Goal: Information Seeking & Learning: Check status

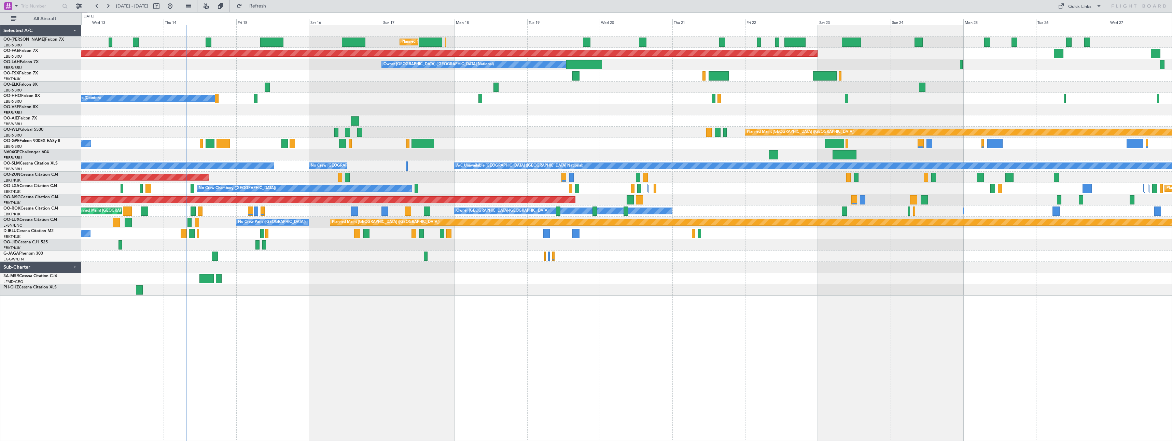
click at [491, 263] on div at bounding box center [626, 267] width 1090 height 11
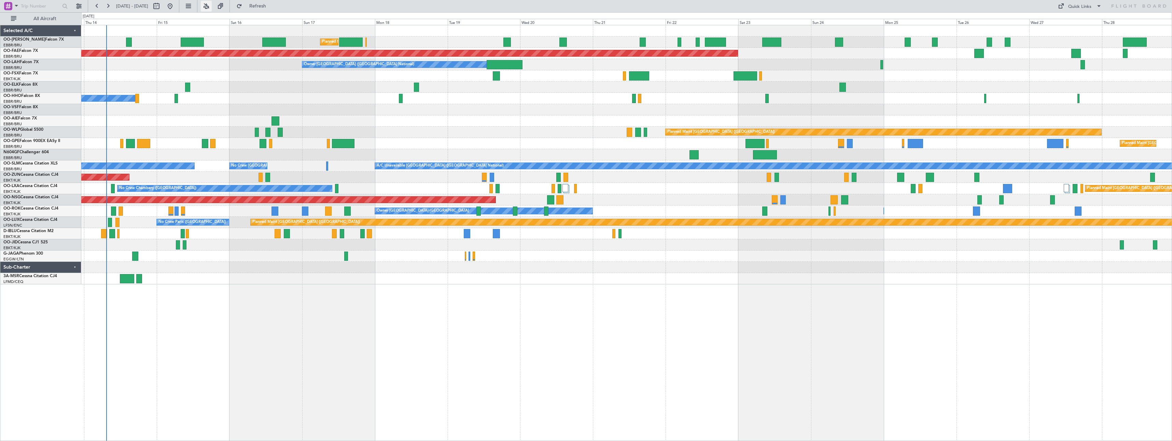
click at [212, 4] on button at bounding box center [206, 6] width 11 height 11
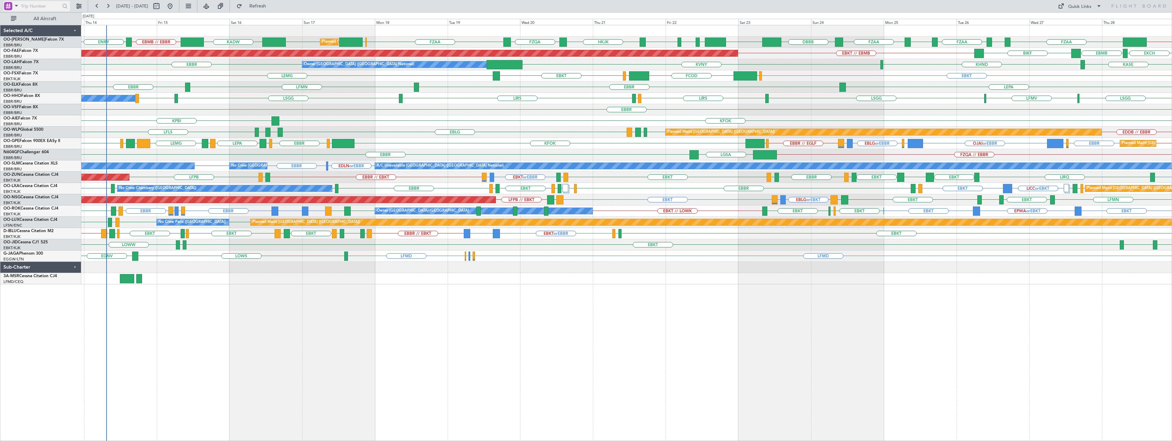
click at [13, 7] on span at bounding box center [16, 5] width 8 height 9
click at [29, 29] on span "Trip Account" at bounding box center [28, 30] width 25 height 7
click at [36, 6] on input "text" at bounding box center [40, 6] width 39 height 10
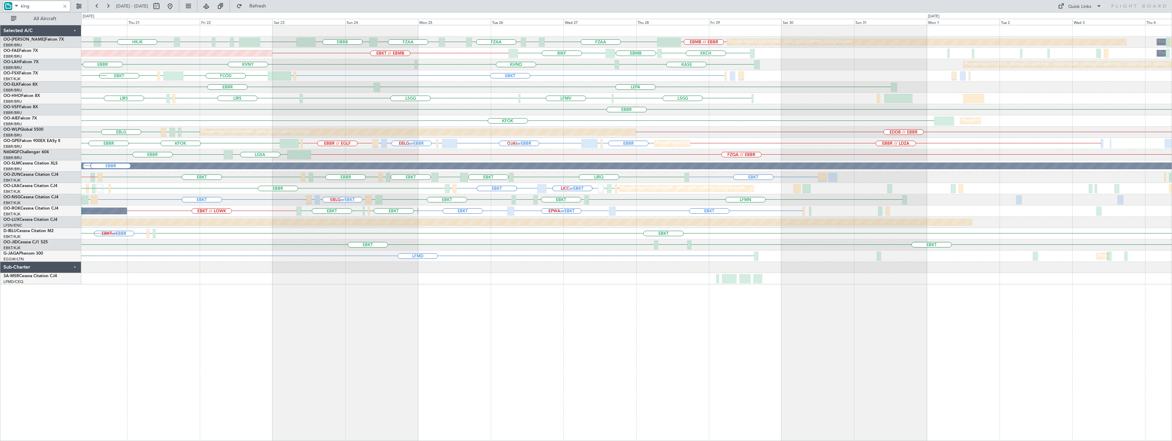
click at [368, 265] on div "HKJK FZQA FZAA FZIC FZAA DBBB EBMB [GEOGRAPHIC_DATA] [PERSON_NAME][GEOGRAPHIC_D…" at bounding box center [626, 154] width 1090 height 259
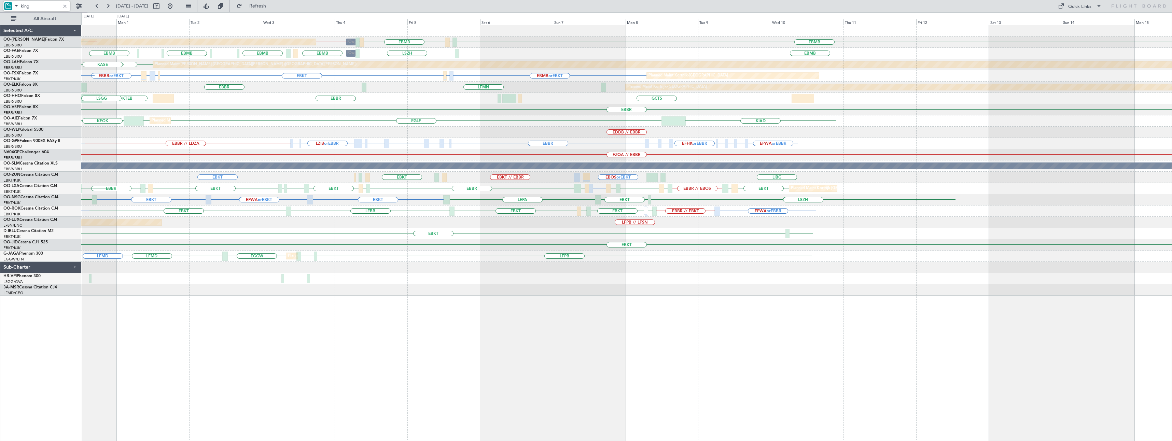
click at [384, 346] on div "Planned Maint [GEOGRAPHIC_DATA] ([GEOGRAPHIC_DATA] National) Owner [GEOGRAPHIC_…" at bounding box center [626, 233] width 1091 height 416
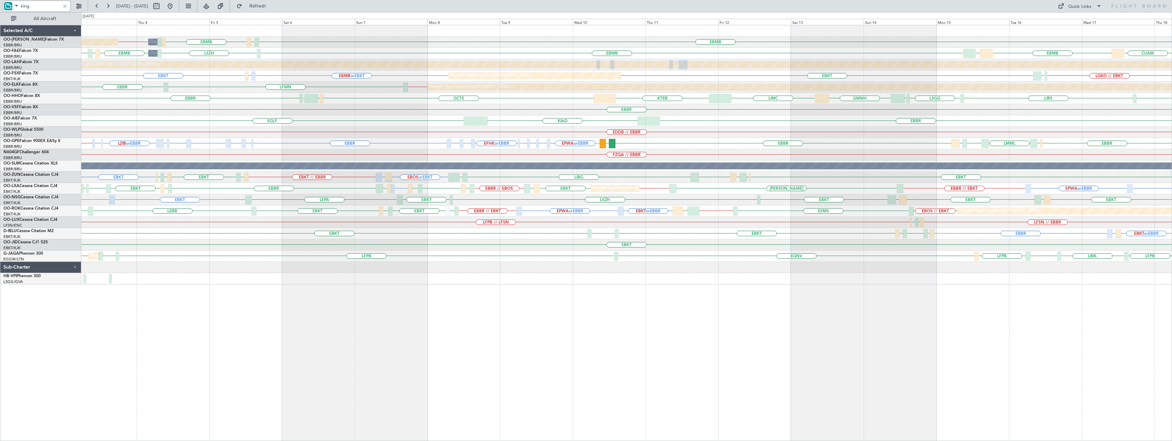
type input "king"
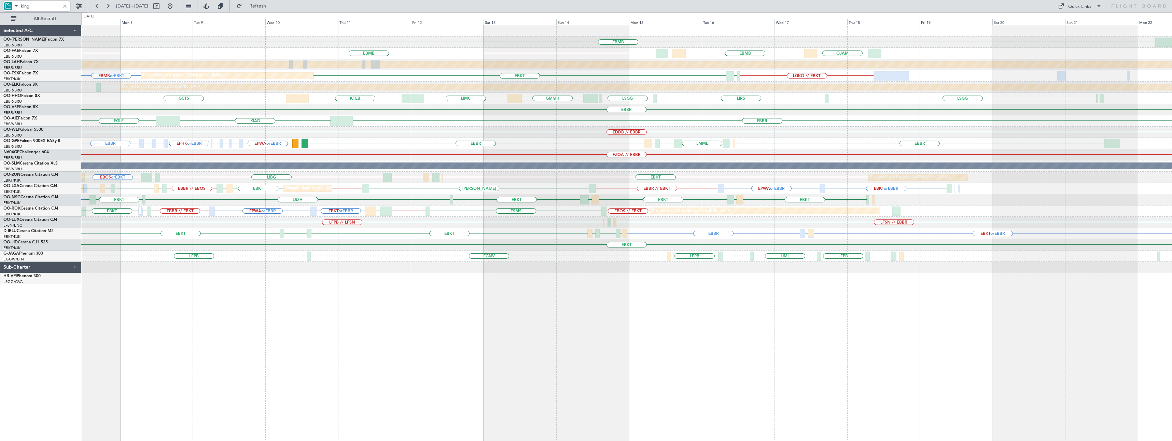
click at [445, 277] on div "EBMB EBMB [GEOGRAPHIC_DATA] EBMB Owner [GEOGRAPHIC_DATA] EBBR // EBMB LKPR Plan…" at bounding box center [626, 154] width 1090 height 259
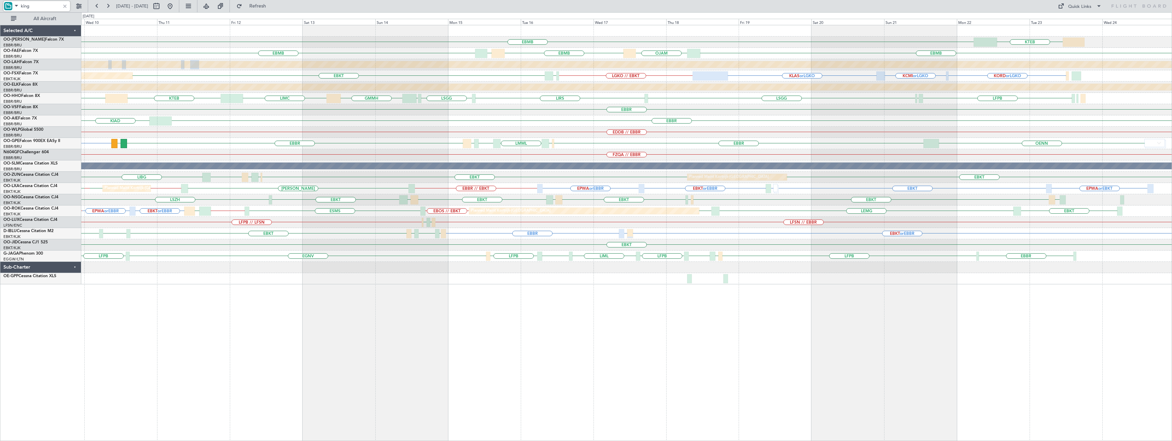
click at [896, 298] on div "EBMB KTEB EBMB EBMB [GEOGRAPHIC_DATA] EBMB [GEOGRAPHIC_DATA] Planned [GEOGRAPHI…" at bounding box center [626, 233] width 1091 height 416
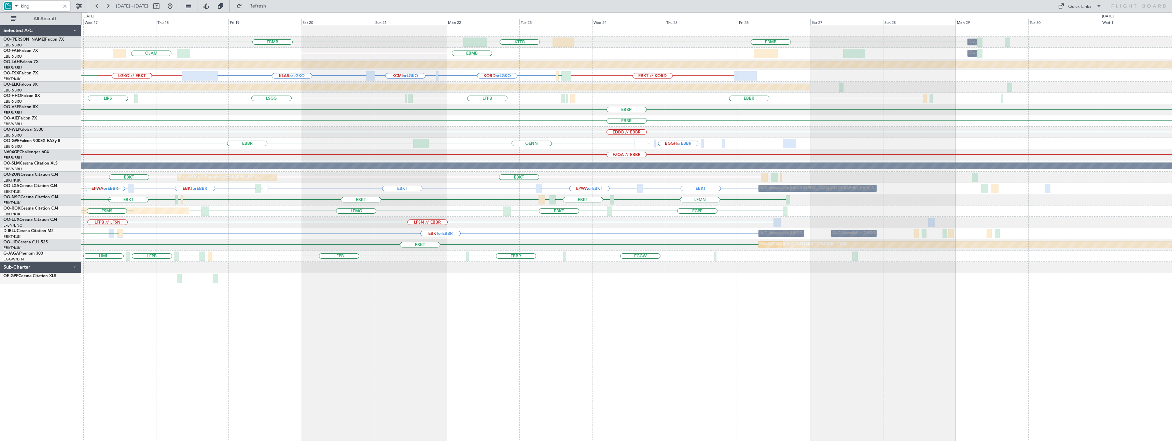
click at [461, 337] on div "EBMB EBMB KTEB Owner [GEOGRAPHIC_DATA] EBMB [GEOGRAPHIC_DATA] EBMB Owner [GEOGR…" at bounding box center [626, 233] width 1091 height 416
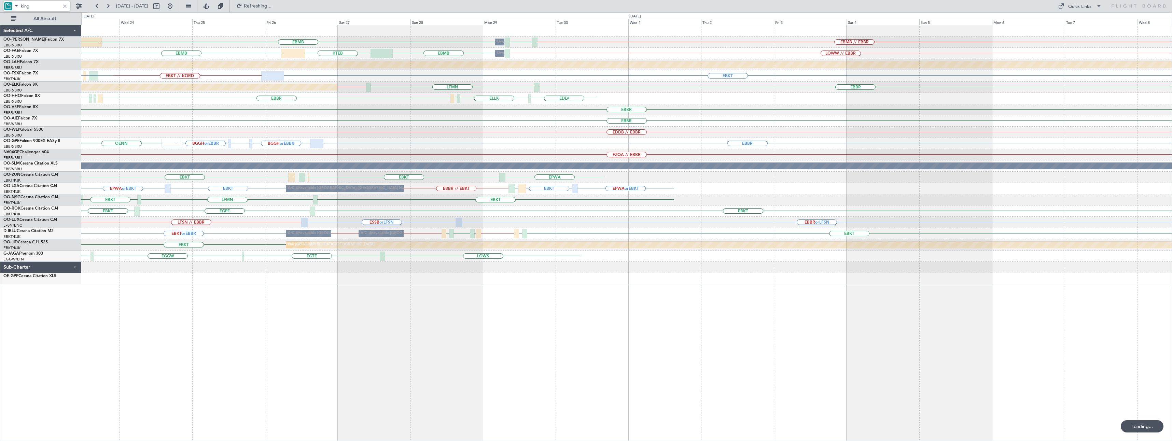
click at [457, 320] on div "EBMB EBMB // EBBR LOWW EBMB Owner [GEOGRAPHIC_DATA] KTEB EBMB EBMB LOWW // EBBR…" at bounding box center [626, 233] width 1091 height 416
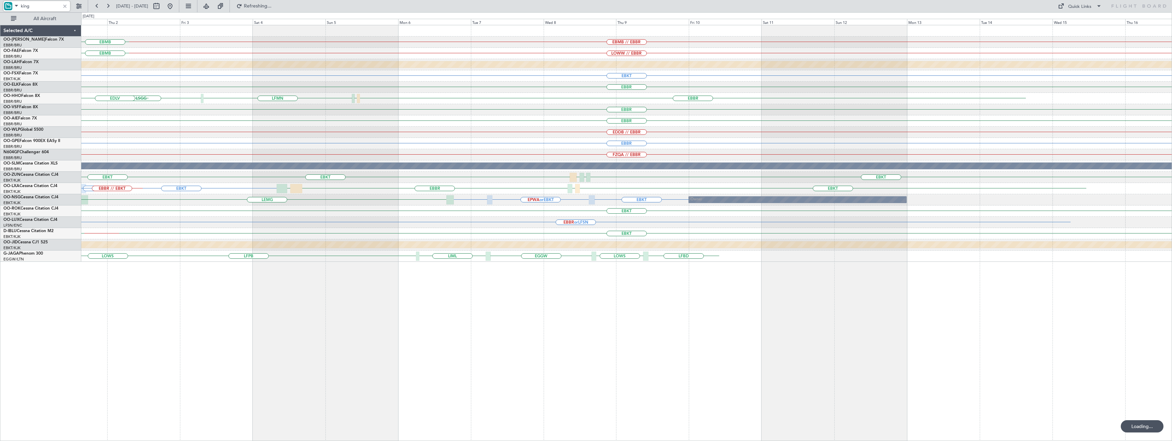
click at [363, 321] on div "EBMB // EBBR EBMB Owner [GEOGRAPHIC_DATA] LOWW EBMB LOWW // EBBR Owner [GEOGRAP…" at bounding box center [626, 233] width 1091 height 416
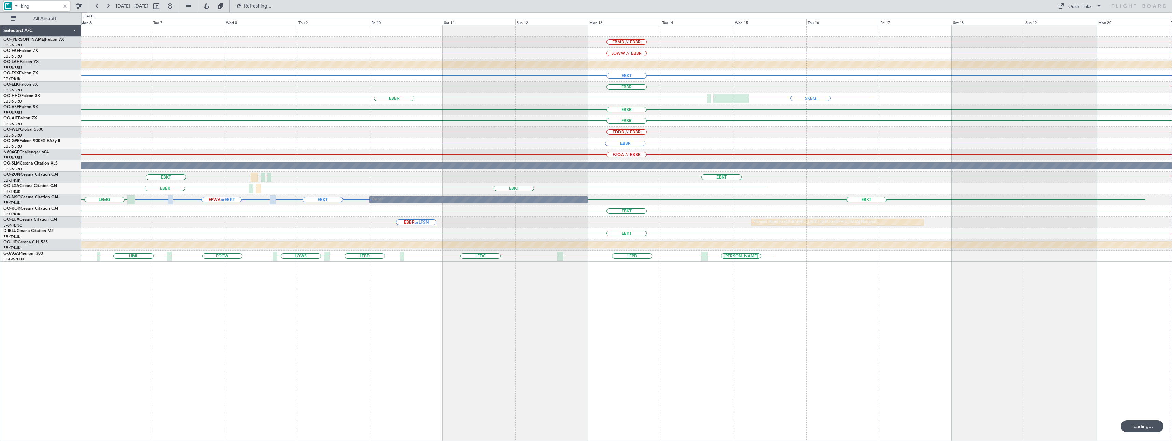
click at [320, 307] on div "EBMB // EBBR LOWW // EBBR Planned [GEOGRAPHIC_DATA][PERSON_NAME]-[GEOGRAPHIC_DA…" at bounding box center [626, 233] width 1091 height 416
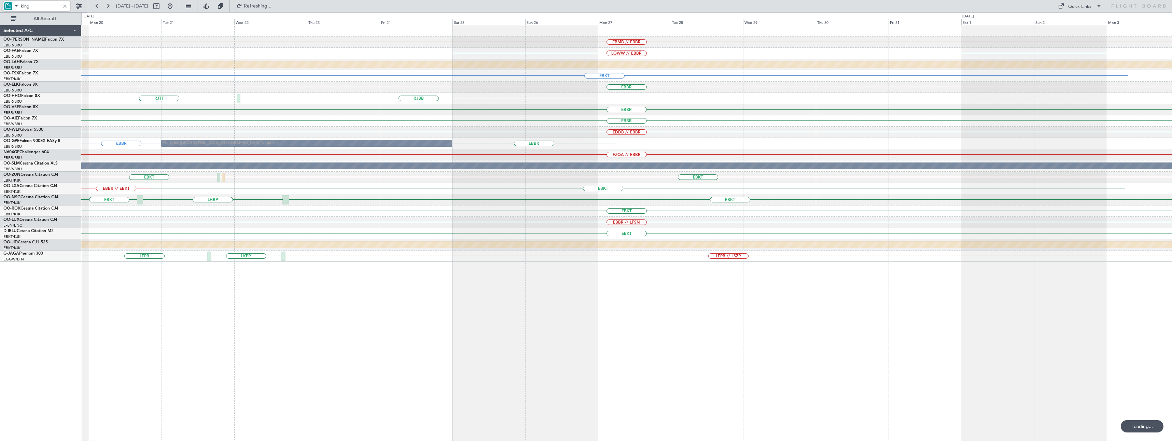
click at [210, 314] on div "EBMB // EBBR LOWW // EBBR Planned [GEOGRAPHIC_DATA][PERSON_NAME]-[GEOGRAPHIC_DA…" at bounding box center [626, 233] width 1091 height 416
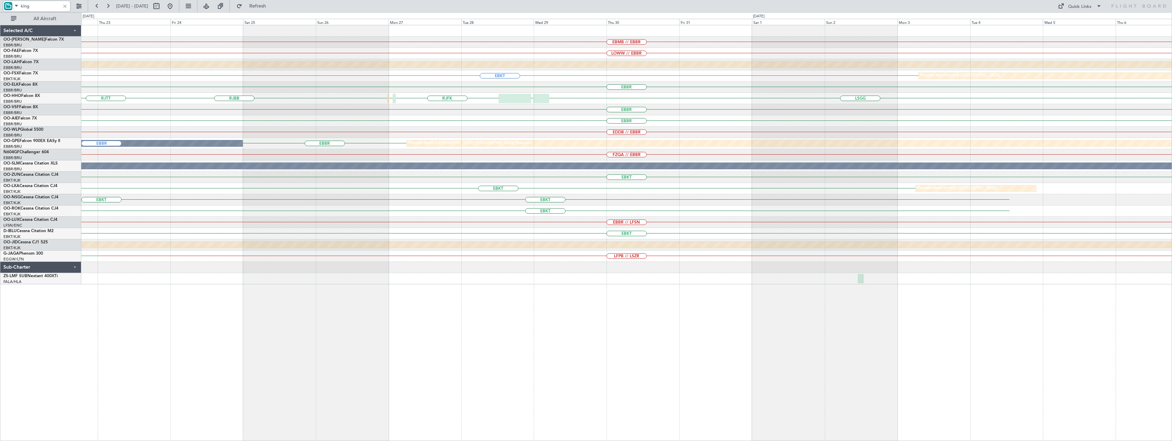
click at [438, 318] on div "EBMB // EBBR LOWW // EBBR Planned [GEOGRAPHIC_DATA][PERSON_NAME]-[GEOGRAPHIC_DA…" at bounding box center [626, 233] width 1091 height 416
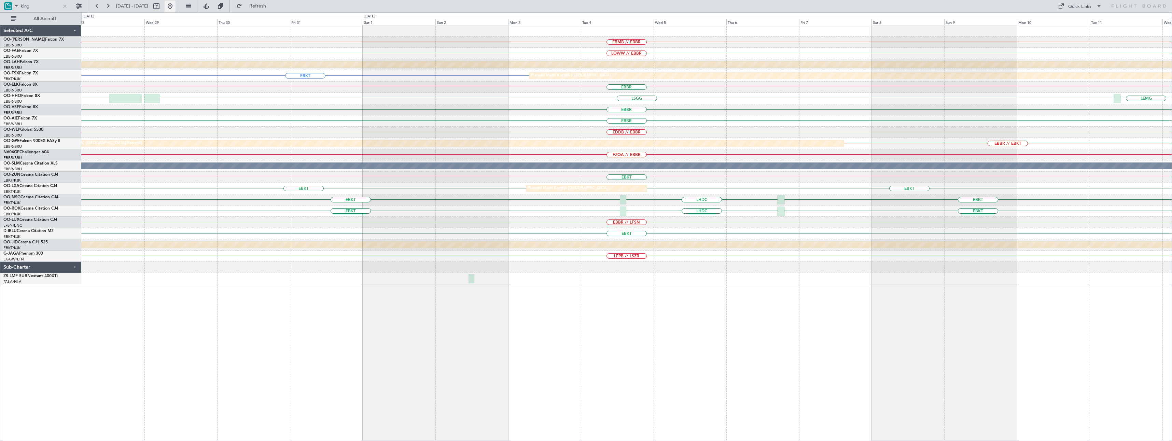
click at [176, 5] on button at bounding box center [170, 6] width 11 height 11
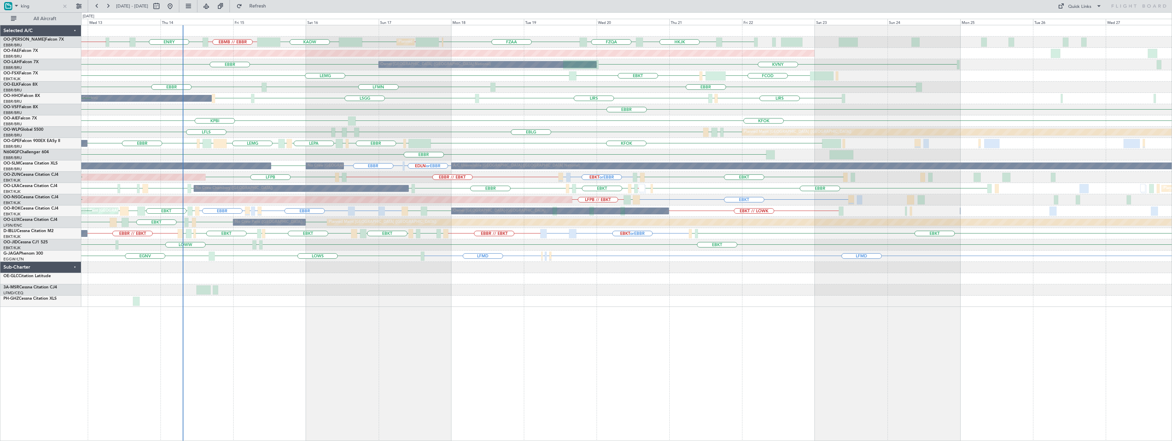
click at [547, 319] on div "HKJK KADW [GEOGRAPHIC_DATA] FZQA FZAA FCBB EBBR // EBMB [GEOGRAPHIC_DATA] EBMB …" at bounding box center [626, 233] width 1091 height 416
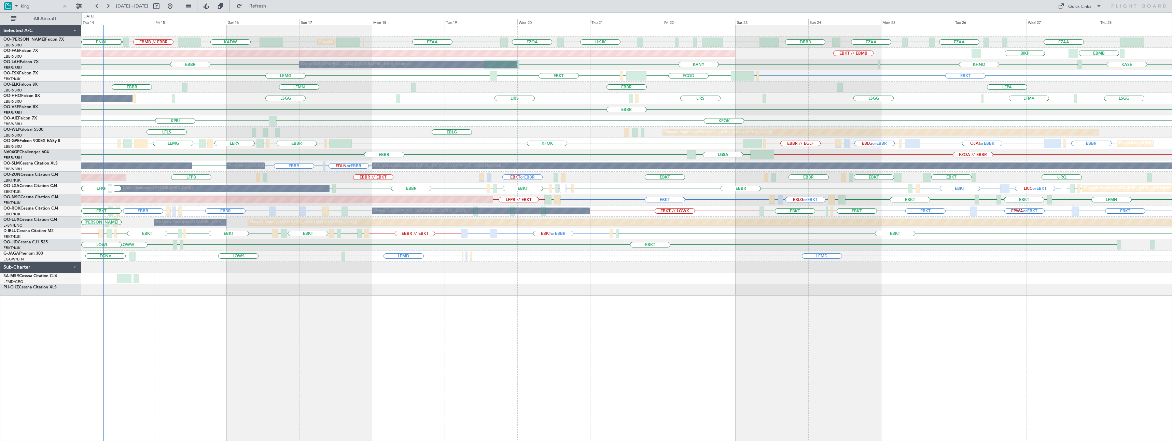
click at [645, 317] on div "HKJK KADW FZAA FZIC FZAA DBBB EBMB [GEOGRAPHIC_DATA] [PERSON_NAME][GEOGRAPHIC_D…" at bounding box center [626, 233] width 1091 height 416
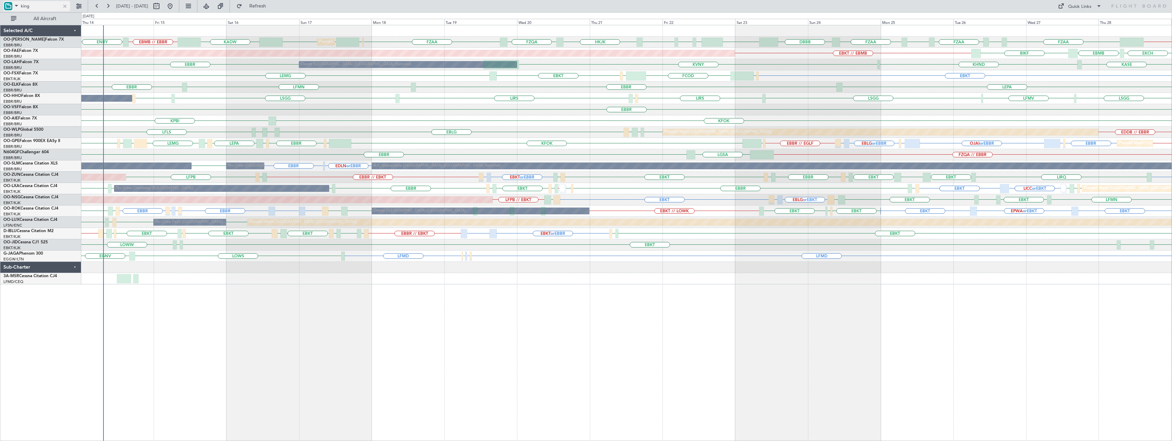
click at [65, 6] on div at bounding box center [65, 6] width 8 height 8
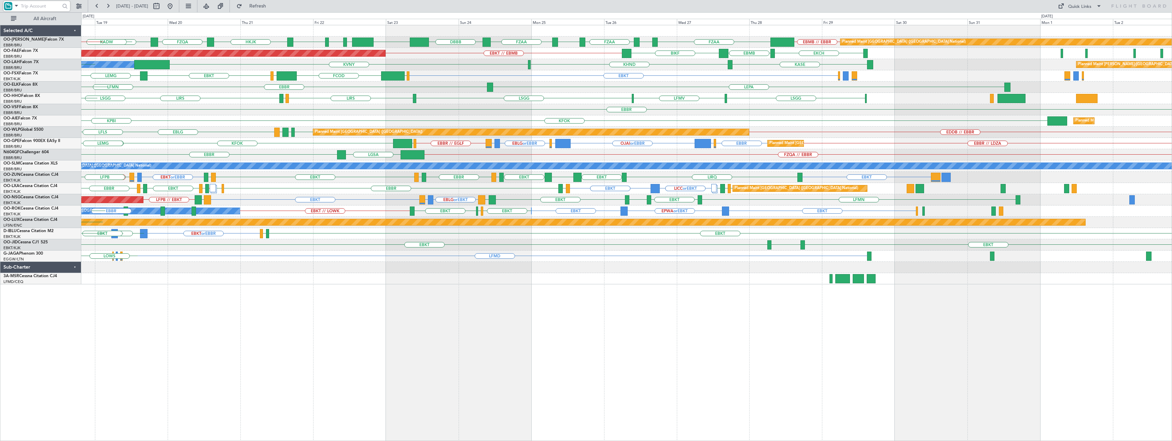
click at [473, 296] on div "EBMB // EBBR FZAA FZOA FZAA [GEOGRAPHIC_DATA] FZQA FZAA FZIC FZAA DBBB EBMB [GE…" at bounding box center [626, 233] width 1091 height 416
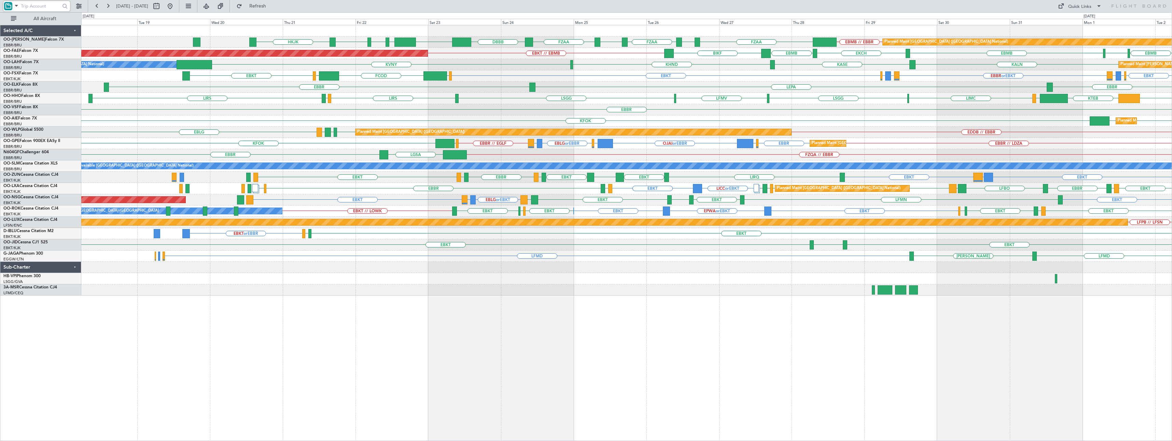
click at [522, 336] on div "EBMB // EBBR FZAA FZOA FZAA [GEOGRAPHIC_DATA] FZIC FZAA DBBB EBMB [GEOGRAPHIC_D…" at bounding box center [626, 233] width 1091 height 416
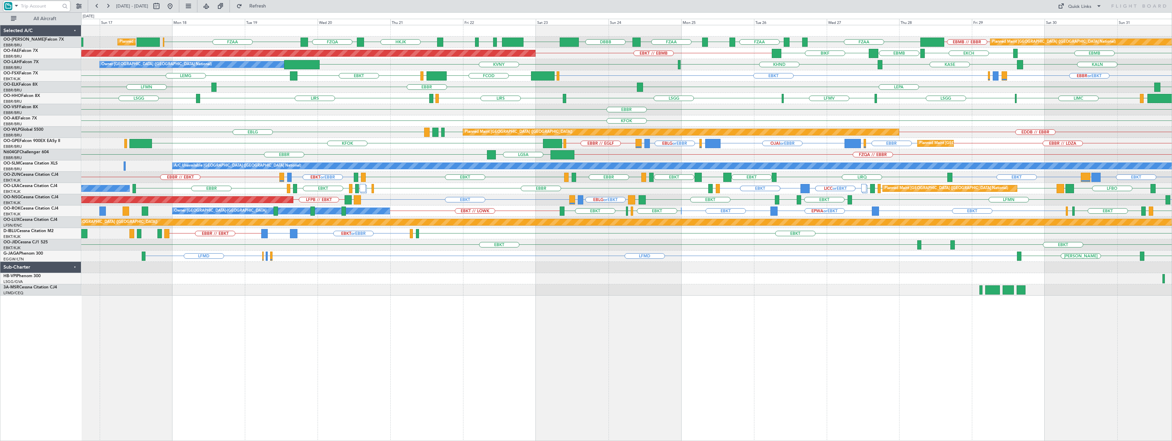
click at [536, 330] on div "Planned Maint [GEOGRAPHIC_DATA] ([GEOGRAPHIC_DATA] National) EBMB // EBBR FZAA …" at bounding box center [626, 233] width 1091 height 416
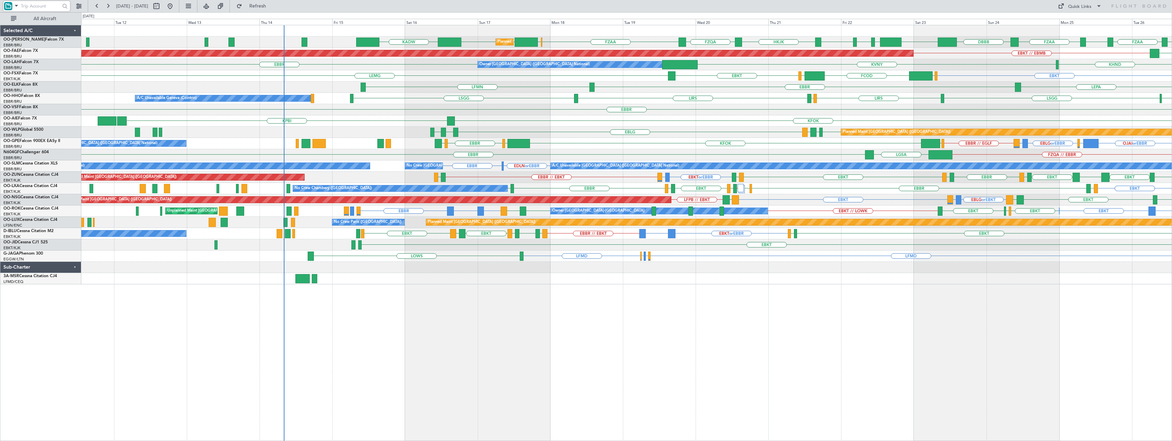
click at [638, 299] on div "Planned Maint [GEOGRAPHIC_DATA] ([GEOGRAPHIC_DATA] National) FZOA FZAA KADW [GE…" at bounding box center [626, 233] width 1091 height 416
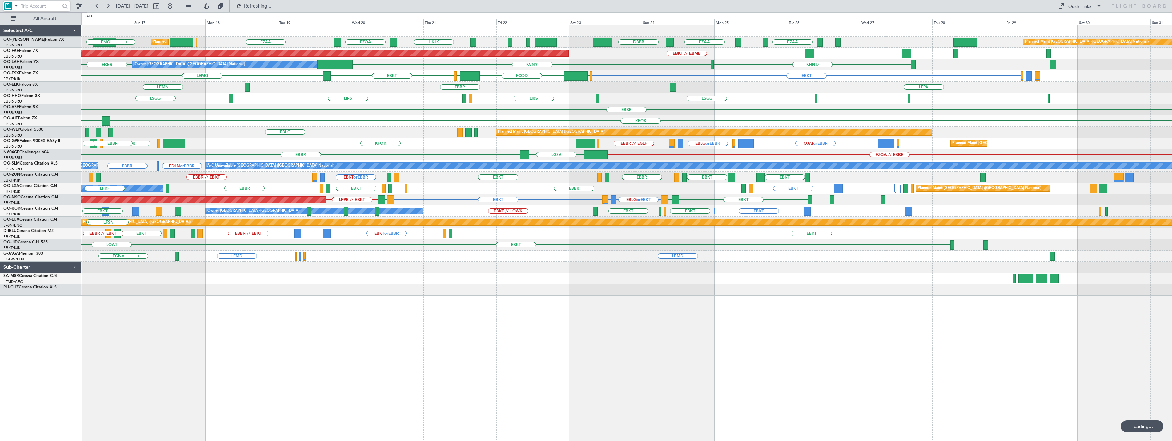
click at [331, 392] on div "Planned Maint [GEOGRAPHIC_DATA] ([GEOGRAPHIC_DATA] National) FZAA KADW [GEOGRAP…" at bounding box center [626, 233] width 1091 height 416
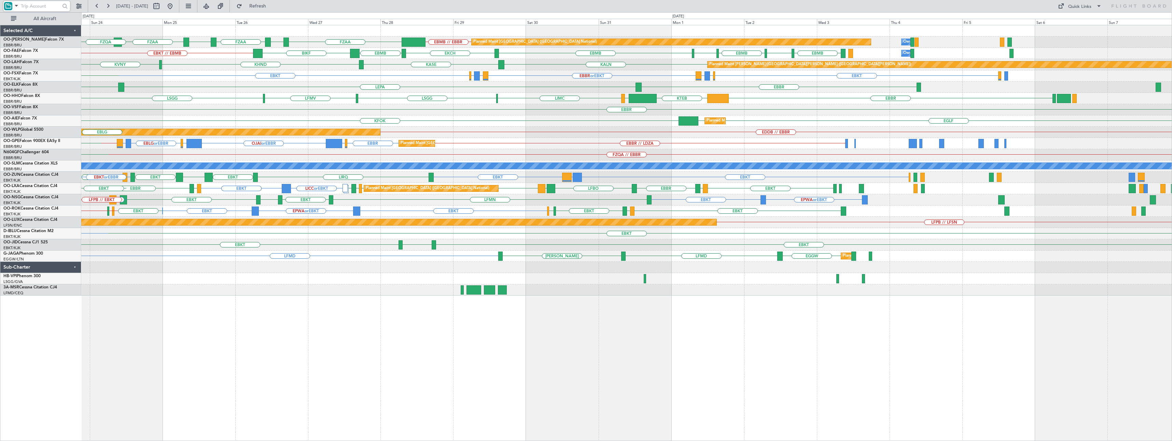
click at [582, 355] on div "Planned Maint [GEOGRAPHIC_DATA] ([GEOGRAPHIC_DATA] National) EBMB // EBBR FZAA …" at bounding box center [626, 233] width 1091 height 416
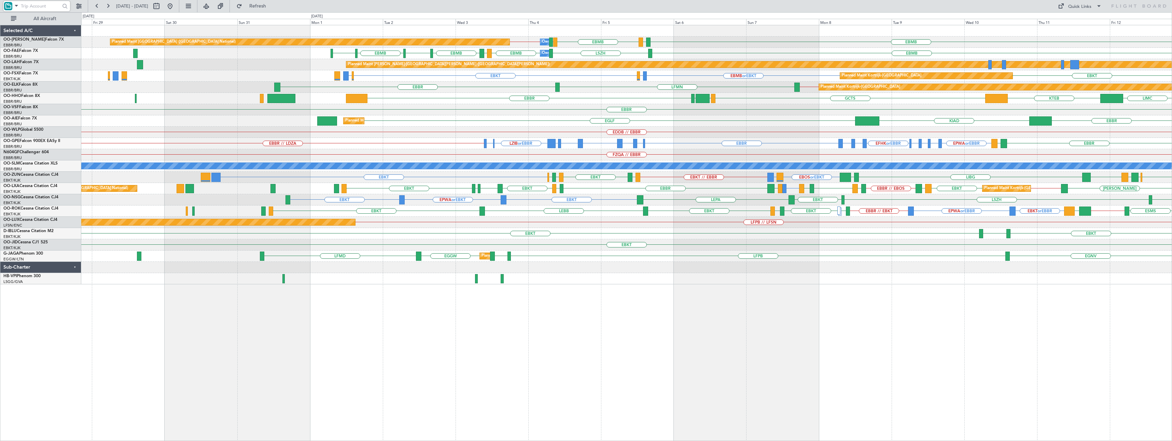
click at [666, 339] on div "EBMB LSZH EBMB EBBR // EBMB EBMB LKPR Planned Maint Brussels (Brussels National…" at bounding box center [626, 233] width 1091 height 416
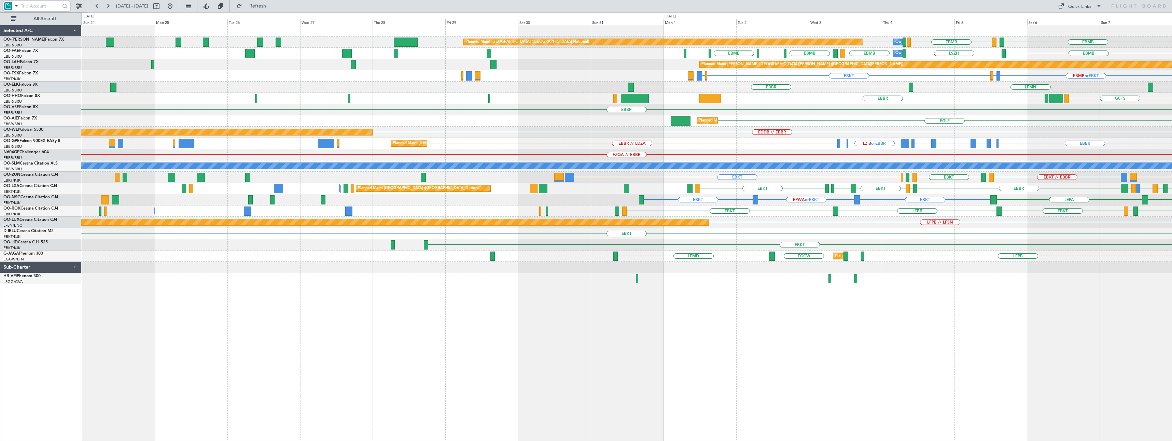
click at [634, 339] on div "EBMB LSZH EBMB EBBR // EBMB EBMB LKPR Planned Maint Brussels (Brussels National…" at bounding box center [626, 233] width 1091 height 416
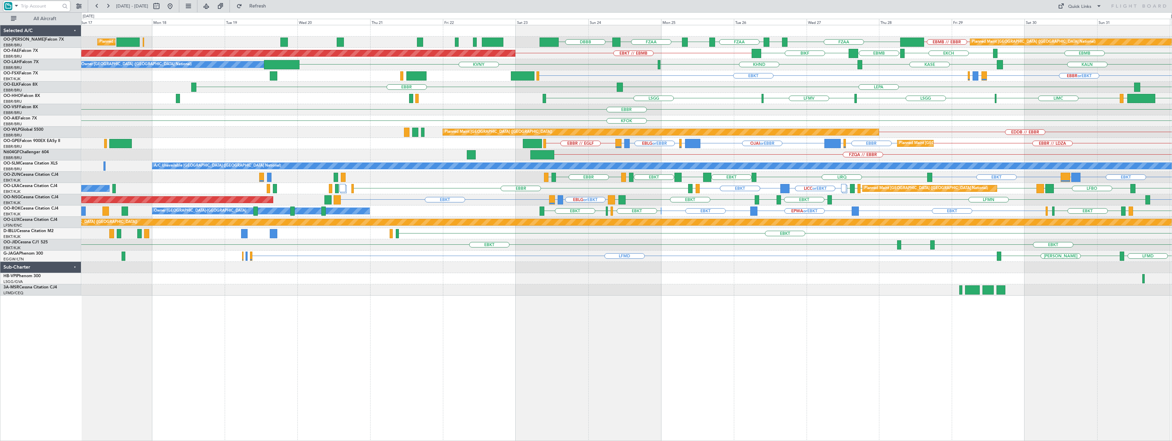
click at [644, 352] on div "Planned Maint Brussels (Brussels National) EBMB // EBBR FZAA FZOA FZAA FZIC FZA…" at bounding box center [626, 233] width 1091 height 416
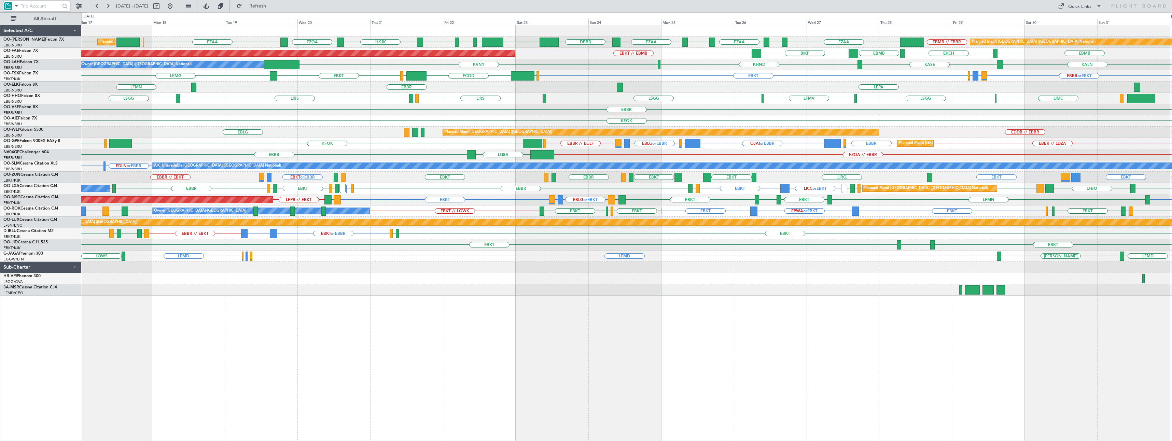
click at [663, 333] on div "Planned Maint Brussels (Brussels National) Planned Maint Brussels (Brussels Nat…" at bounding box center [626, 233] width 1091 height 416
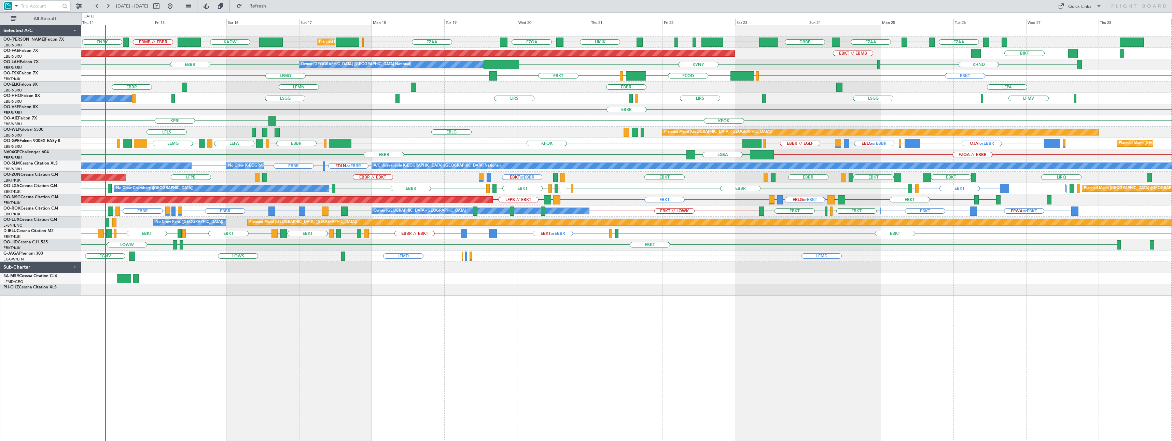
click at [589, 344] on div "Planned Maint Brussels (Brussels National) FZOA FZAA KADW EBMB // EBBR ENRY HKJ…" at bounding box center [626, 233] width 1091 height 416
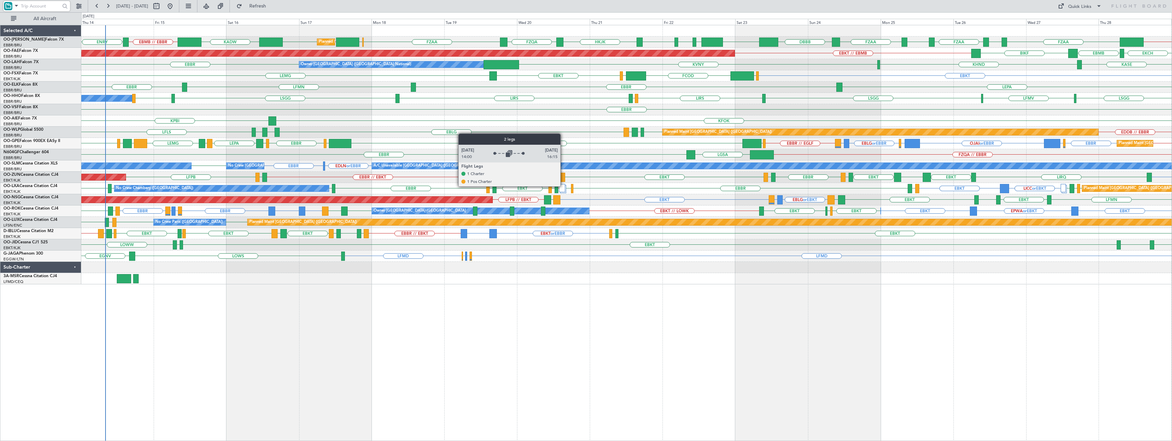
click at [563, 186] on div at bounding box center [562, 188] width 6 height 8
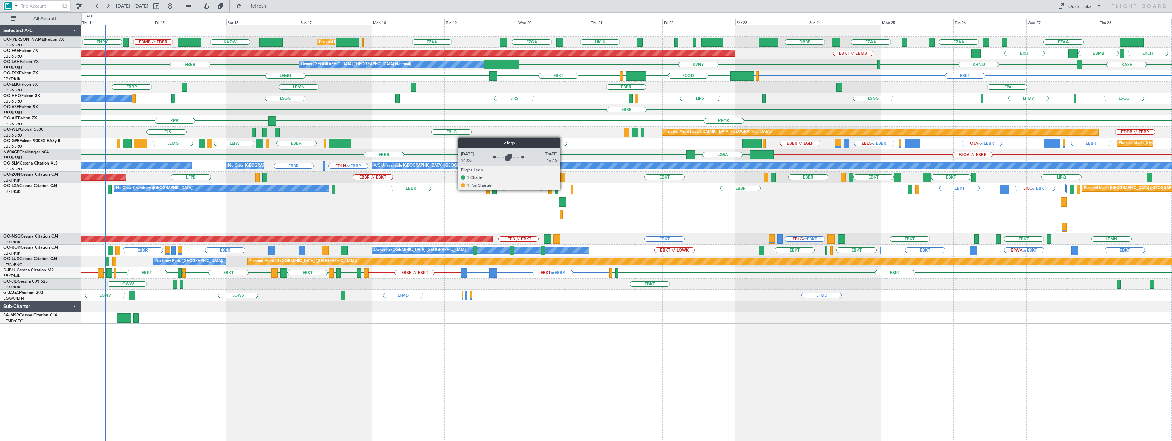
click at [563, 190] on div at bounding box center [562, 188] width 6 height 8
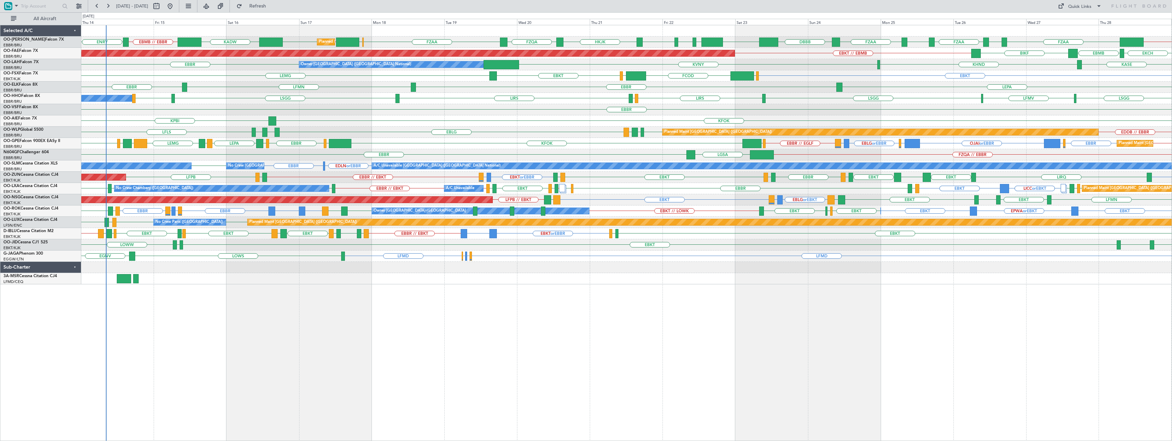
click at [391, 441] on html "14 Aug 2025 - 29 Aug 2025 Refresh Quick Links All Aircraft KADW EBMB // EBBR EN…" at bounding box center [586, 220] width 1172 height 441
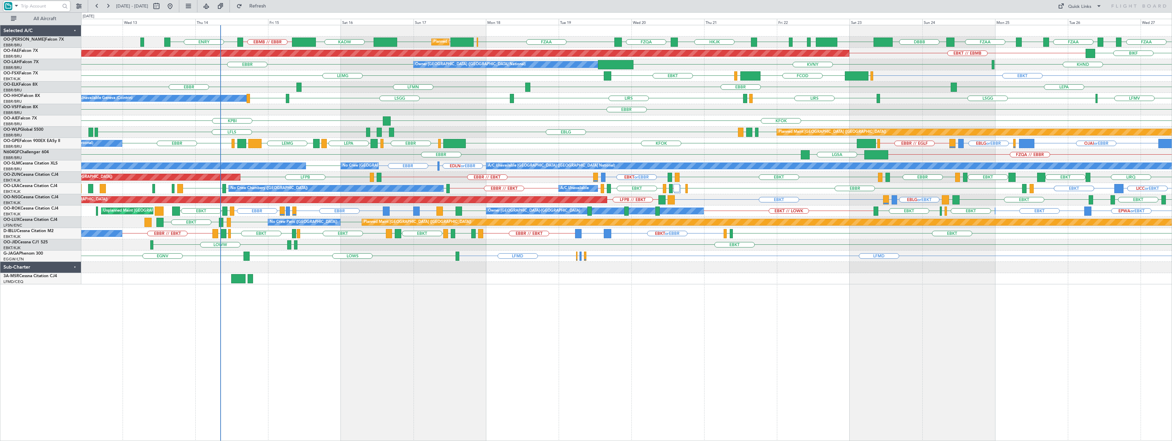
click at [313, 336] on div "KADW EBMB // EBBR ENRY FZAA FZIC FZAA DBBB EBMB HAAB HASO HAAB HKJK FZQA FZAA F…" at bounding box center [626, 233] width 1091 height 416
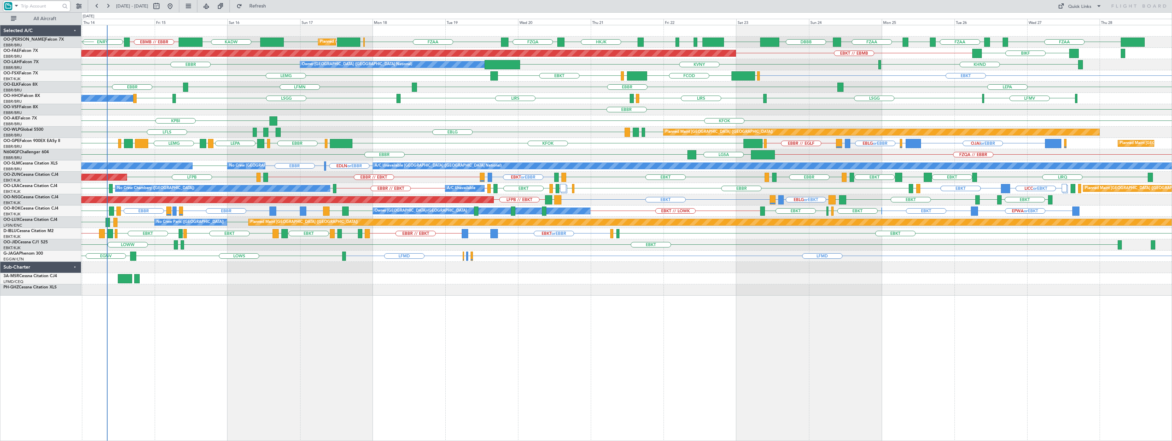
click at [316, 351] on div "Planned Maint Brussels (Brussels National) KADW EBMB // EBBR ENRY FZAA FZIC FZA…" at bounding box center [626, 233] width 1091 height 416
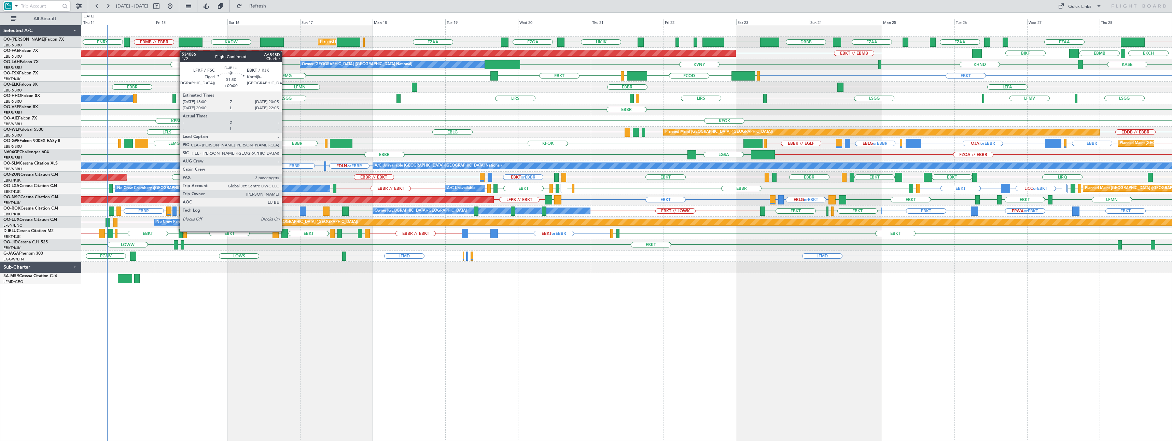
click at [285, 231] on div at bounding box center [284, 233] width 6 height 9
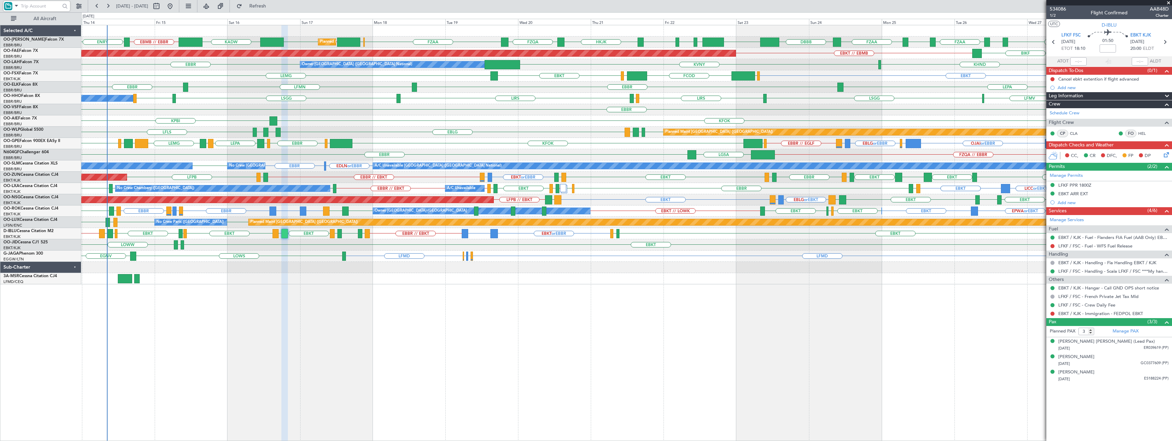
click at [1170, 1] on span at bounding box center [1168, 3] width 7 height 6
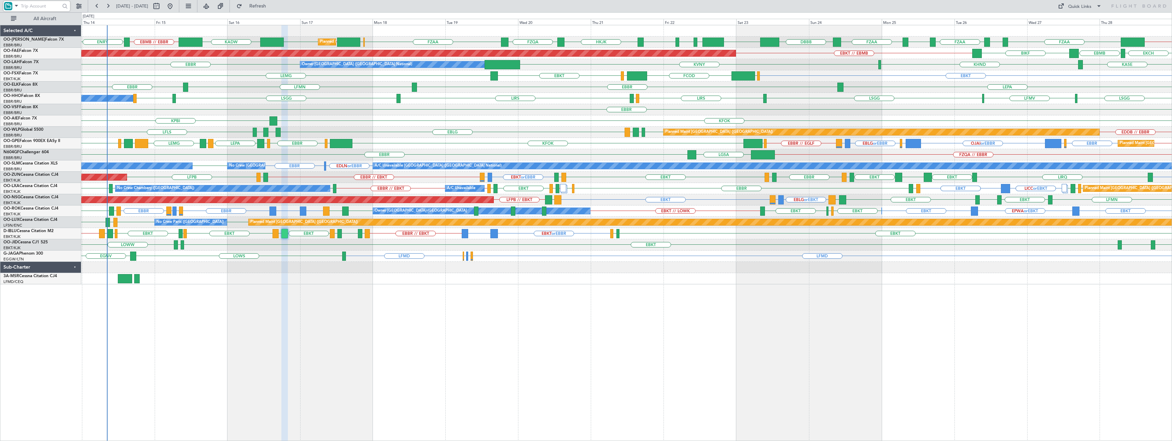
type input "0"
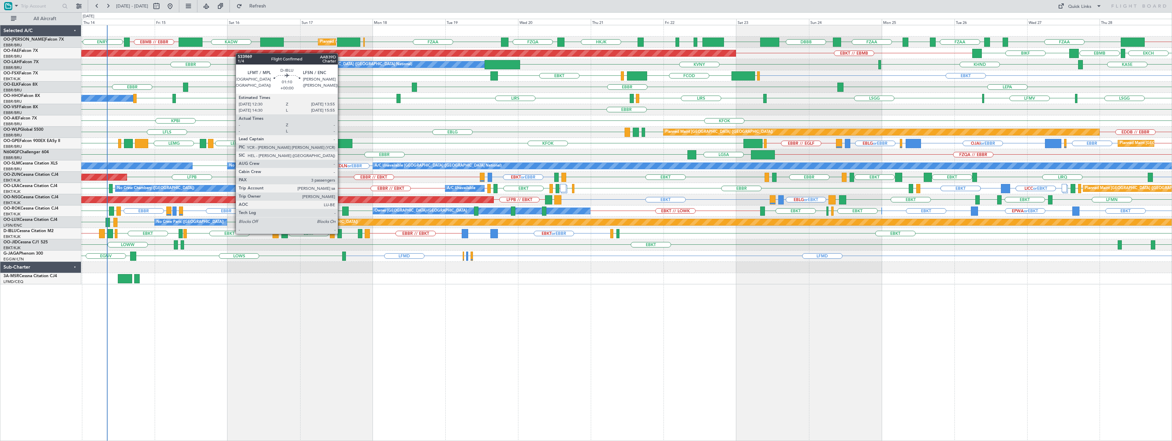
click at [341, 233] on div at bounding box center [339, 233] width 4 height 9
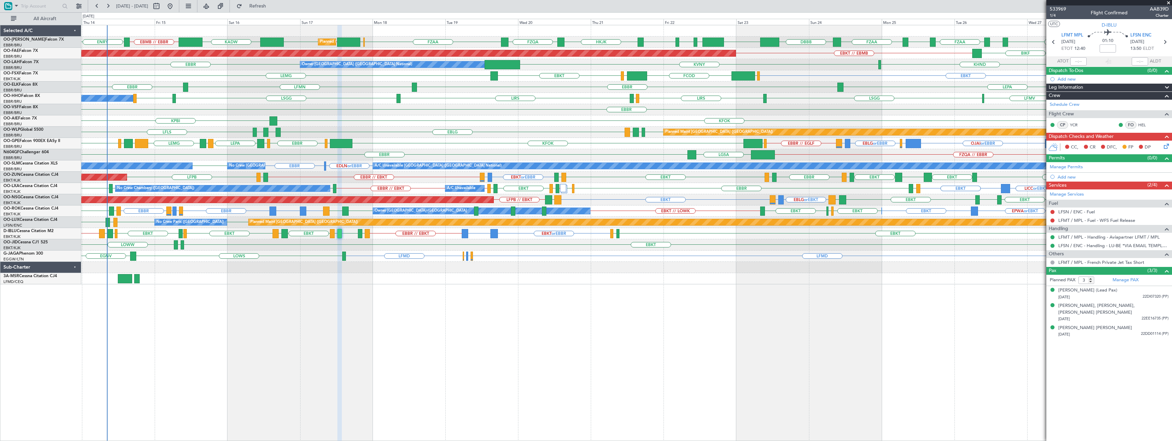
click at [1168, 3] on span at bounding box center [1168, 3] width 7 height 6
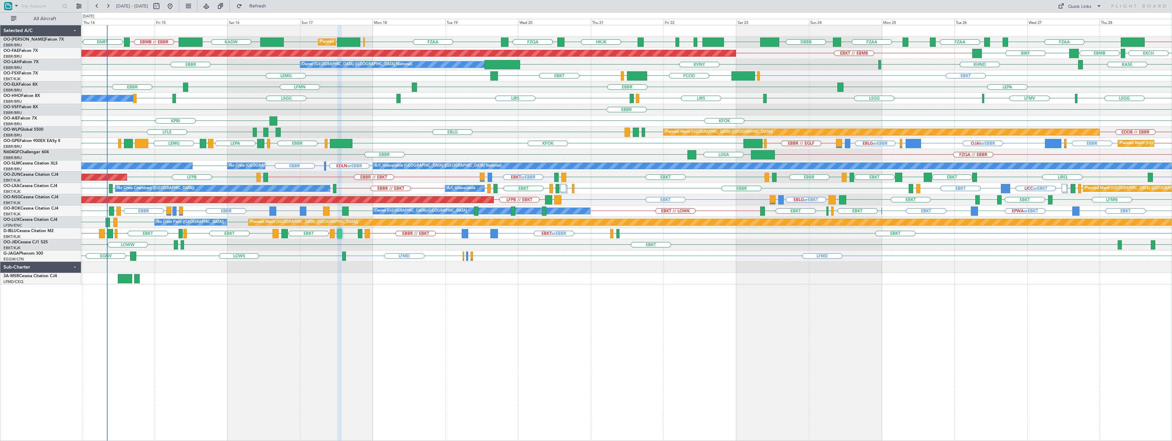
type input "0"
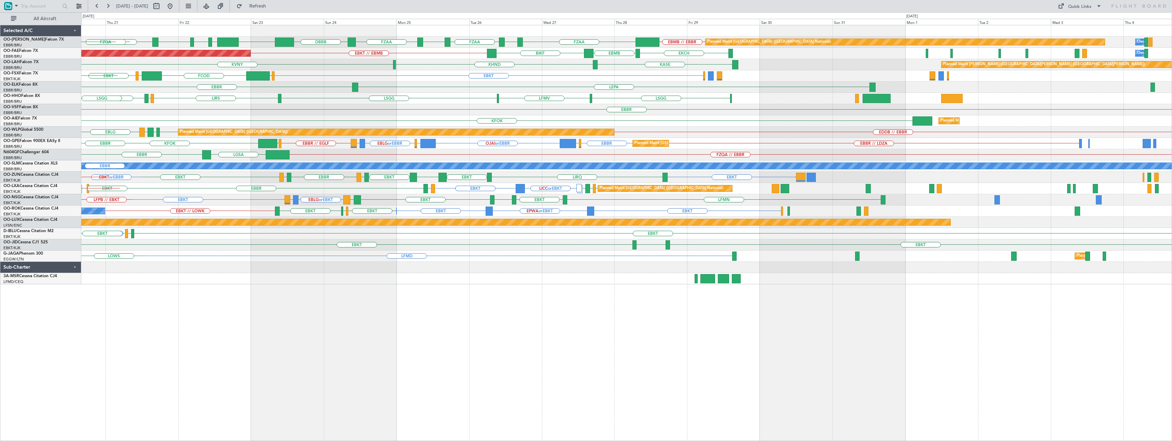
click at [443, 306] on div "EBMB // EBBR FZAA FZOA FZAA FZIC FZAA DBBB EBMB HAAB HASO HAAB HKJK Planned Mai…" at bounding box center [626, 233] width 1091 height 416
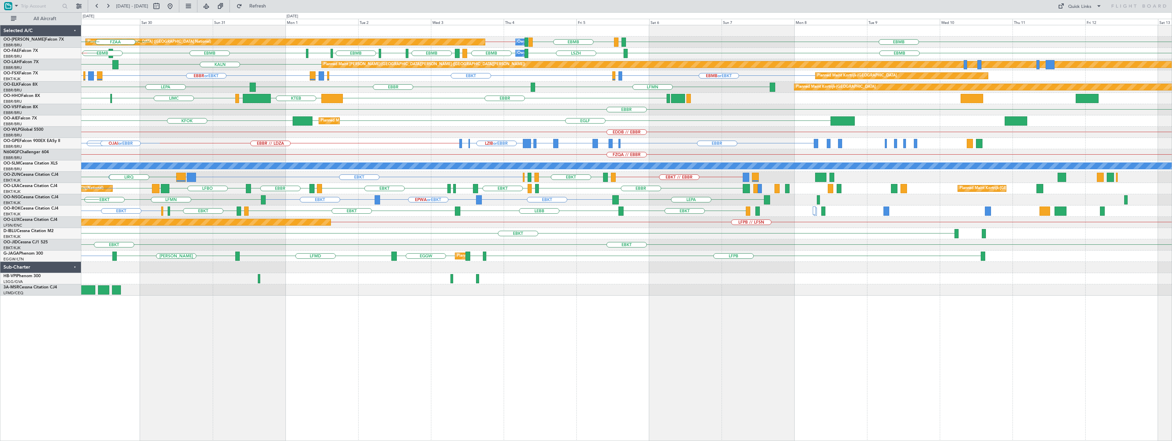
click at [498, 317] on div "Planned Maint Brussels (Brussels National) Owner Melsbroek Air Base EBMB // EBB…" at bounding box center [626, 233] width 1091 height 416
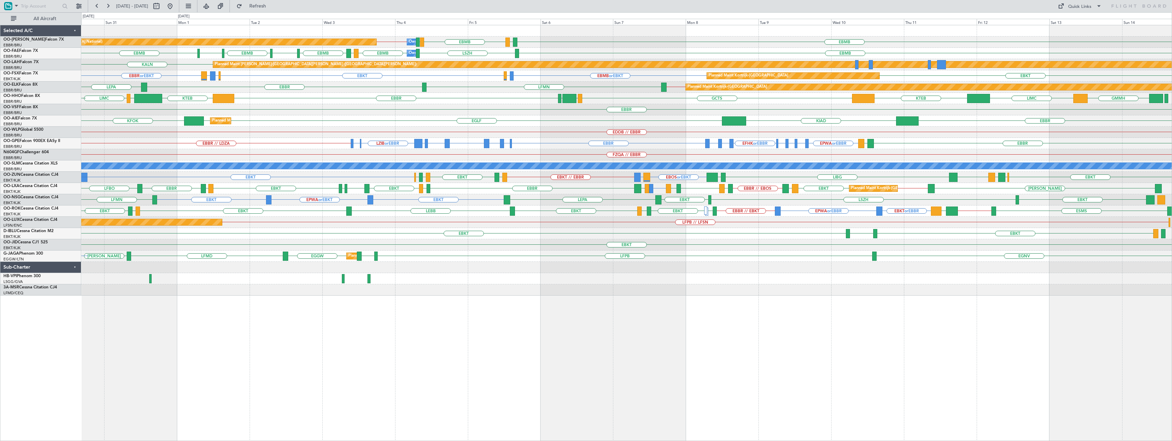
click at [905, 307] on div "Planned Maint Brussels (Brussels National) Owner Melsbroek Air Base EBMB LSZH E…" at bounding box center [626, 233] width 1091 height 416
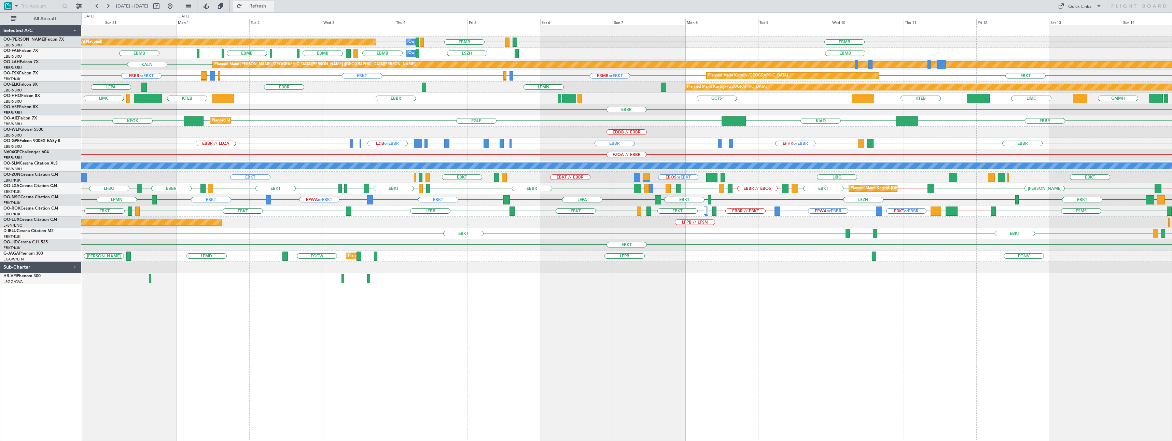
click at [272, 6] on span "Refresh" at bounding box center [257, 6] width 29 height 5
click at [176, 5] on button at bounding box center [170, 6] width 11 height 11
